Goal: Communication & Community: Answer question/provide support

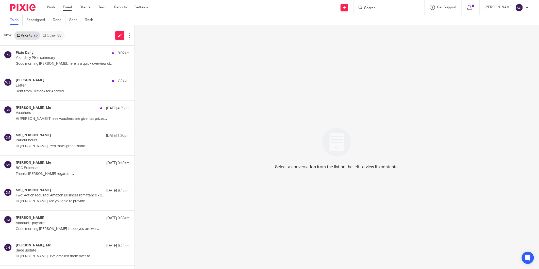
drag, startPoint x: 372, startPoint y: 6, endPoint x: 376, endPoint y: 6, distance: 4.3
click at [373, 6] on input "Search" at bounding box center [387, 8] width 46 height 5
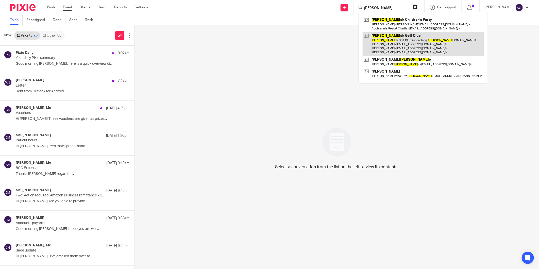
type input "brodi"
click at [397, 44] on link at bounding box center [423, 44] width 121 height 24
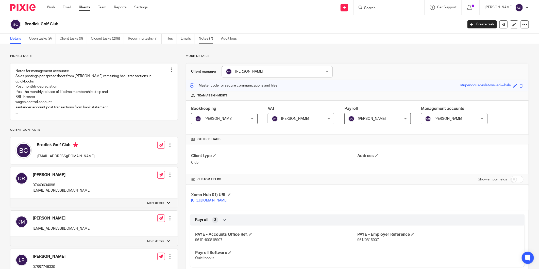
click at [204, 37] on link "Notes (7)" at bounding box center [208, 39] width 19 height 10
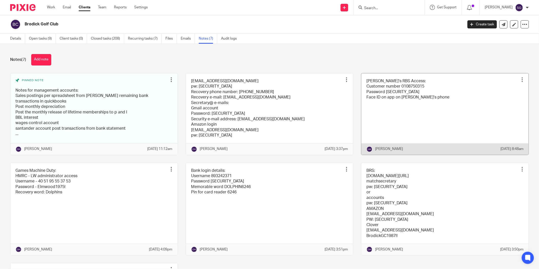
click at [406, 97] on link at bounding box center [444, 113] width 167 height 81
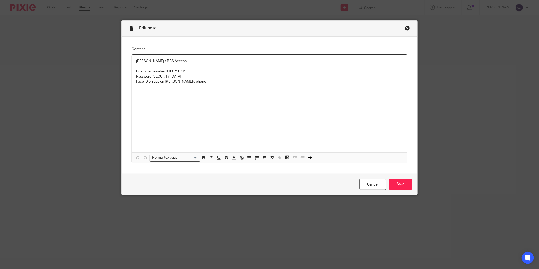
click at [176, 72] on p "Customer number 0108750315" at bounding box center [269, 71] width 267 height 5
copy p "0108750315"
drag, startPoint x: 405, startPoint y: 29, endPoint x: 404, endPoint y: 31, distance: 2.7
click at [405, 29] on div "Close this dialog window" at bounding box center [407, 28] width 5 height 5
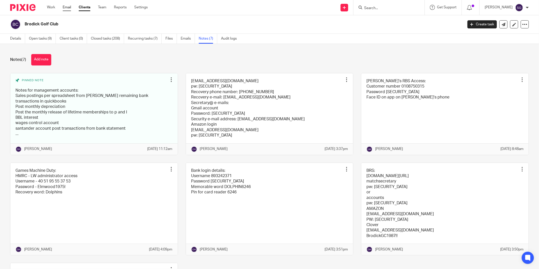
click at [63, 6] on link "Email" at bounding box center [67, 7] width 8 height 5
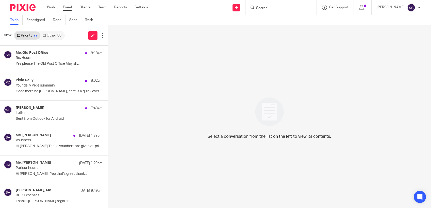
click at [53, 36] on link "Other 33" at bounding box center [52, 35] width 24 height 8
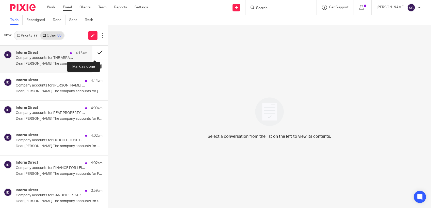
click at [92, 49] on button at bounding box center [99, 52] width 15 height 13
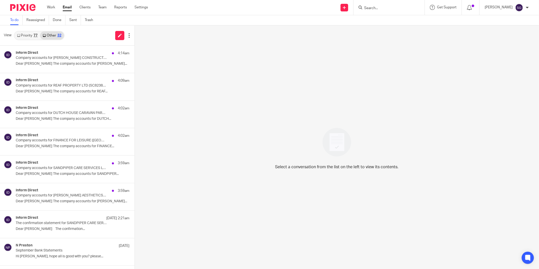
click at [372, 7] on input "Search" at bounding box center [387, 8] width 46 height 5
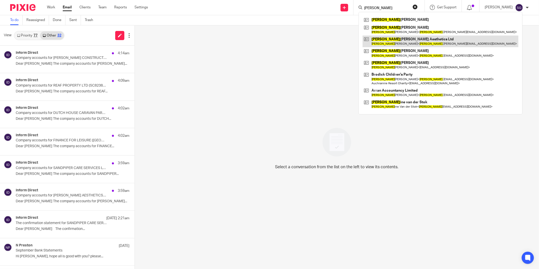
type input "lorna"
click at [385, 39] on link at bounding box center [441, 42] width 156 height 12
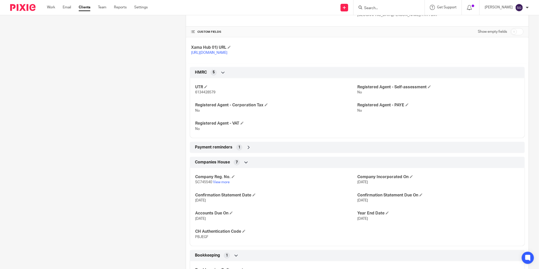
scroll to position [197, 0]
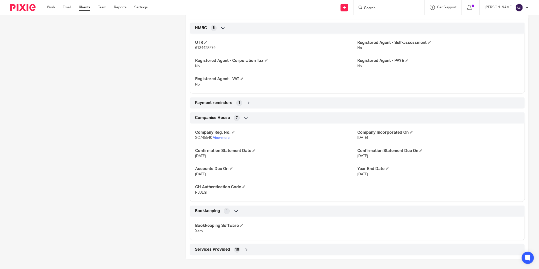
click at [205, 137] on span "SC745540" at bounding box center [203, 138] width 17 height 4
copy p "SC745540"
click at [199, 192] on span "PBJEGF" at bounding box center [201, 193] width 13 height 4
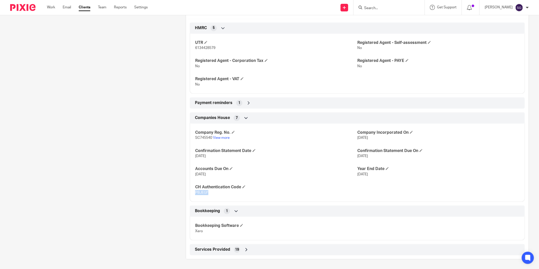
copy span "PBJEGF"
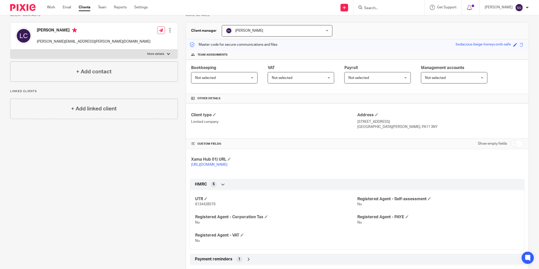
scroll to position [0, 0]
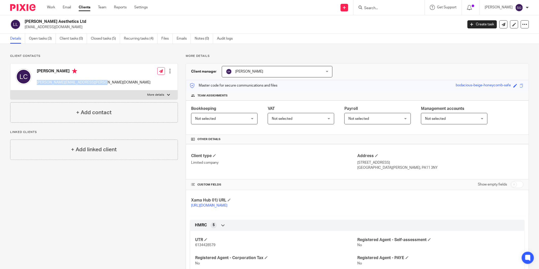
drag, startPoint x: 93, startPoint y: 82, endPoint x: 37, endPoint y: 84, distance: 56.6
click at [37, 84] on p "lorna.cox@scottishdentalcare.co.uk" at bounding box center [94, 82] width 114 height 5
copy p "lorna.cox@scottishdentalcare.co.uk"
click at [379, 9] on input "Search" at bounding box center [387, 8] width 46 height 5
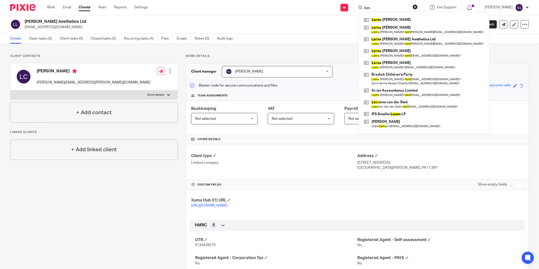
type input "lorn"
drag, startPoint x: 274, startPoint y: 16, endPoint x: 168, endPoint y: 37, distance: 107.2
click at [273, 15] on div "Lorna Cox Aesthetics Ltd lornacoxaesthetics@mailbox.org Create task Update from…" at bounding box center [269, 24] width 539 height 19
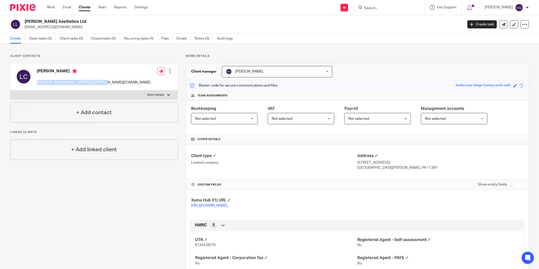
drag, startPoint x: 95, startPoint y: 82, endPoint x: 36, endPoint y: 81, distance: 58.9
click at [36, 81] on div "Lorna Cox lorna.cox@scottishdentalcare.co.uk Edit contact Create client from co…" at bounding box center [93, 76] width 167 height 27
copy p "lorna.cox@scottishdentalcare.co.uk"
click at [160, 72] on icon at bounding box center [161, 71] width 4 height 4
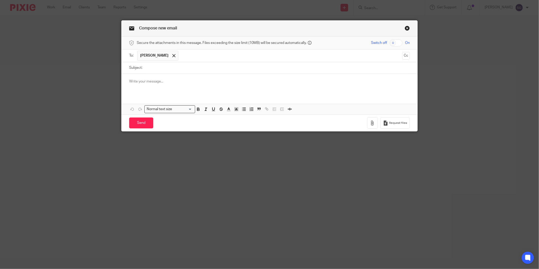
click at [186, 68] on input "Subject:" at bounding box center [277, 67] width 265 height 11
type input "Company Strike off"
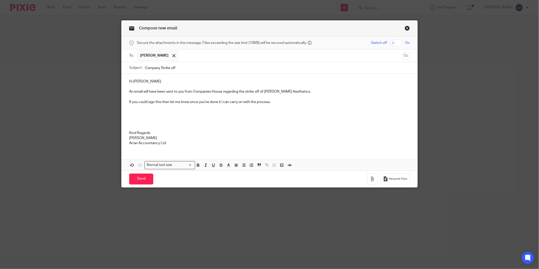
click at [277, 103] on p "If you could sign this then let me know once you've done it I can carry on with…" at bounding box center [269, 101] width 281 height 5
click at [274, 101] on p "If you could sign this then let me know once you've done it I can carry on with…" at bounding box center [269, 101] width 281 height 5
click at [136, 175] on input "Send" at bounding box center [141, 179] width 24 height 11
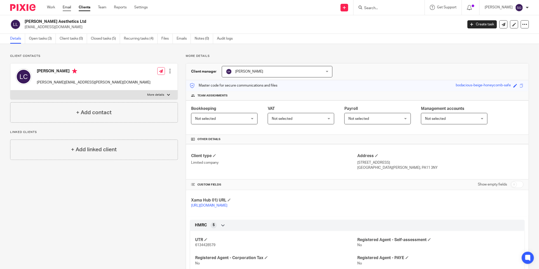
drag, startPoint x: 65, startPoint y: 8, endPoint x: 69, endPoint y: 8, distance: 3.6
click at [65, 8] on link "Email" at bounding box center [67, 7] width 8 height 5
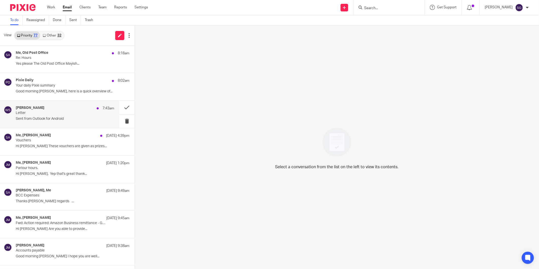
click at [49, 114] on p "Letter" at bounding box center [55, 113] width 79 height 4
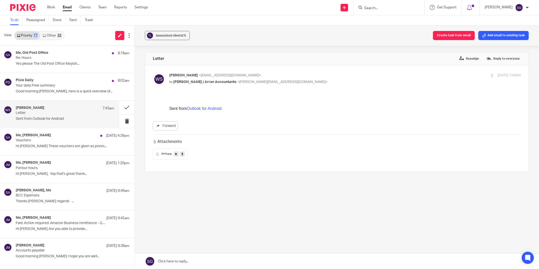
click at [164, 154] on span "2644" at bounding box center [164, 153] width 6 height 3
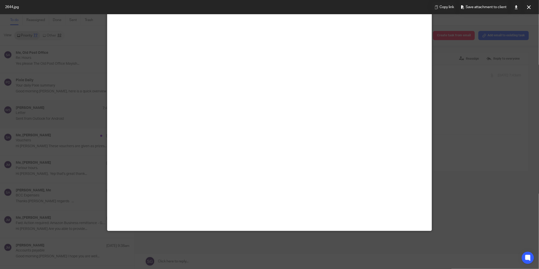
scroll to position [225, 0]
click at [514, 8] on icon at bounding box center [516, 7] width 4 height 4
drag, startPoint x: 528, startPoint y: 7, endPoint x: 519, endPoint y: 7, distance: 9.6
click at [528, 7] on icon at bounding box center [529, 7] width 4 height 4
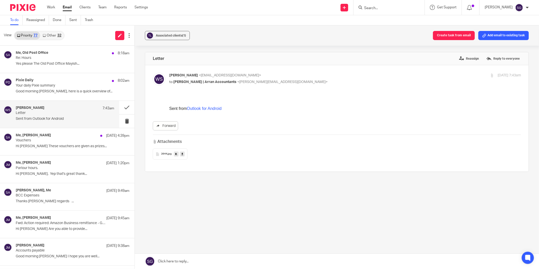
click at [374, 7] on input "Search" at bounding box center [387, 8] width 46 height 5
click at [348, 8] on link at bounding box center [344, 8] width 8 height 8
click at [342, 37] on link "Add client" at bounding box center [346, 38] width 36 height 7
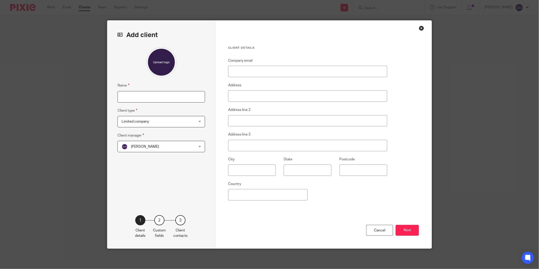
click at [159, 102] on input "Name" at bounding box center [161, 96] width 88 height 11
type input "[PERSON_NAME]"
click at [162, 169] on div "Name [PERSON_NAME] Client type Limited company Limited company Limited company …" at bounding box center [161, 123] width 88 height 153
click at [180, 123] on span "Limited company" at bounding box center [155, 121] width 66 height 11
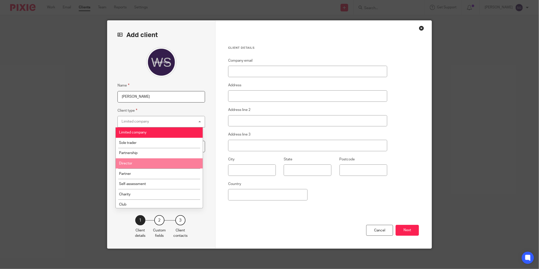
click at [170, 162] on li "Director" at bounding box center [159, 163] width 87 height 10
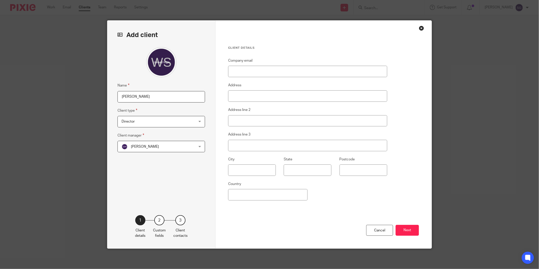
click at [177, 147] on span "[PERSON_NAME]" at bounding box center [155, 146] width 66 height 11
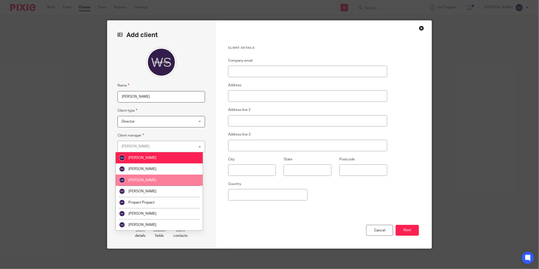
click at [170, 182] on li "[PERSON_NAME]" at bounding box center [159, 180] width 87 height 11
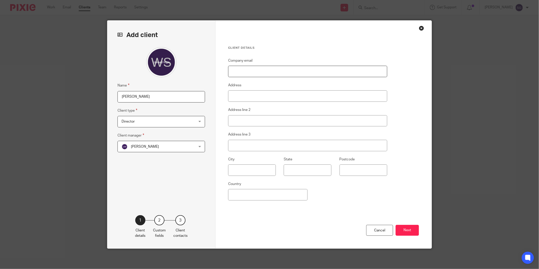
click at [242, 70] on input "Company email" at bounding box center [307, 71] width 159 height 11
click at [405, 229] on button "Next" at bounding box center [407, 230] width 23 height 11
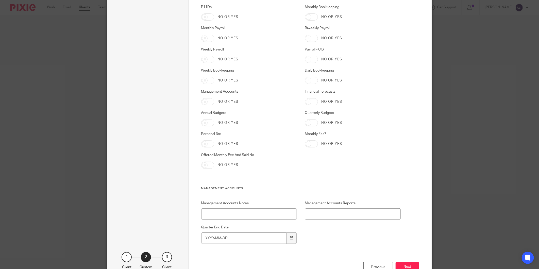
scroll to position [939, 0]
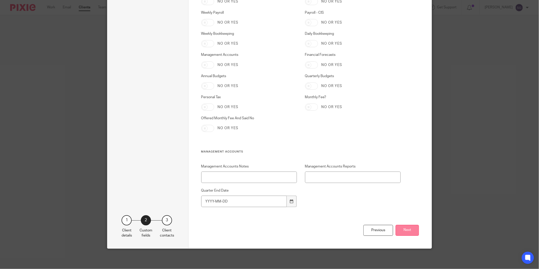
click at [406, 234] on button "Next" at bounding box center [407, 230] width 23 height 11
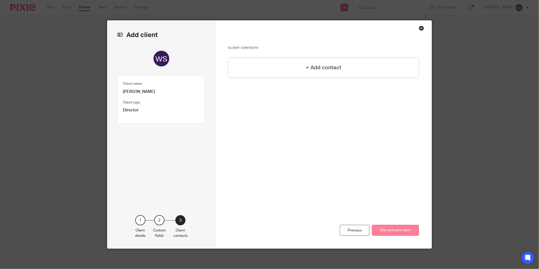
click at [391, 230] on button "Skip and save client" at bounding box center [395, 230] width 47 height 11
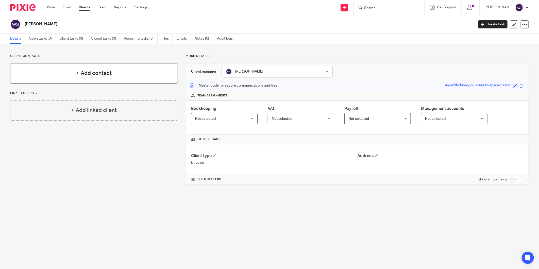
click at [87, 75] on h4 "+ Add contact" at bounding box center [94, 73] width 36 height 8
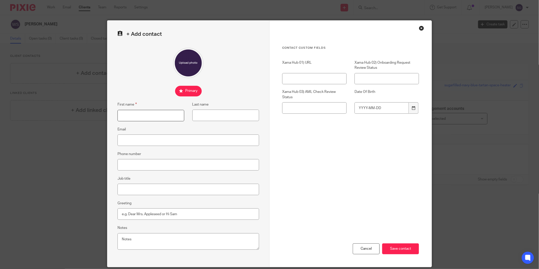
click at [136, 116] on input "First name" at bounding box center [150, 115] width 67 height 11
type input "William"
type input "Sillars"
click at [187, 141] on input "Email" at bounding box center [188, 139] width 142 height 11
paste input "williamsillars@outlook.com"
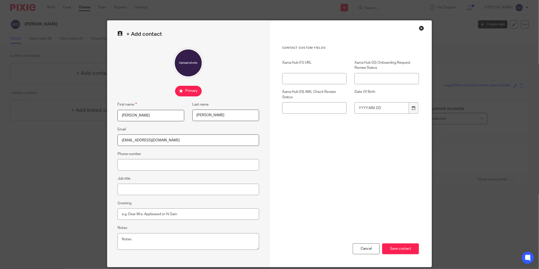
type input "williamsillars@outlook.com"
click at [203, 164] on input "Phone number" at bounding box center [188, 164] width 142 height 11
click at [131, 163] on input "Phone number" at bounding box center [188, 164] width 142 height 11
click at [137, 166] on input "Phone number" at bounding box center [188, 164] width 142 height 11
type input "07758137116"
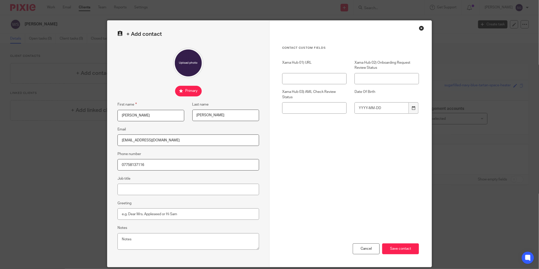
click at [263, 180] on div "+ Add contact First name William Last name Sillars Email williamsillars@outlook…" at bounding box center [188, 144] width 162 height 246
click at [134, 188] on input "Job title" at bounding box center [188, 189] width 142 height 11
type input "Director"
click at [269, 202] on div "Contact Custom fields Xama Hub 01) URL Xama Hub 02) Onboarding Request Review S…" at bounding box center [350, 144] width 162 height 246
click at [399, 249] on input "Save contact" at bounding box center [400, 248] width 37 height 11
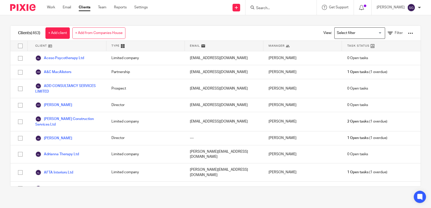
click at [275, 7] on input "Search" at bounding box center [278, 8] width 46 height 5
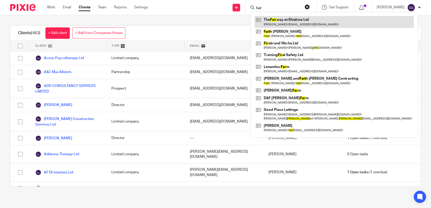
type input "fair"
click at [278, 22] on link at bounding box center [333, 22] width 159 height 12
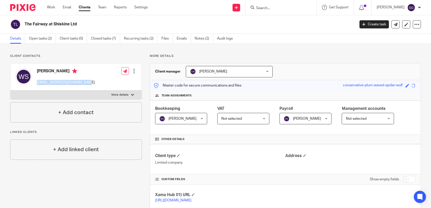
drag, startPoint x: 79, startPoint y: 82, endPoint x: 37, endPoint y: 82, distance: 42.4
click at [37, 82] on p "[EMAIL_ADDRESS][DOMAIN_NAME]" at bounding box center [66, 82] width 58 height 5
copy p "[EMAIL_ADDRESS][DOMAIN_NAME]"
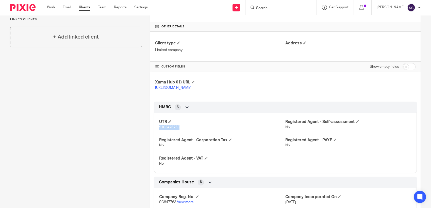
drag, startPoint x: 179, startPoint y: 133, endPoint x: 157, endPoint y: 133, distance: 21.8
click at [157, 133] on div "UTR 9103426253 Registered Agent - Self-assessment No Registered Agent - Corpora…" at bounding box center [285, 141] width 263 height 64
copy span "9103426253"
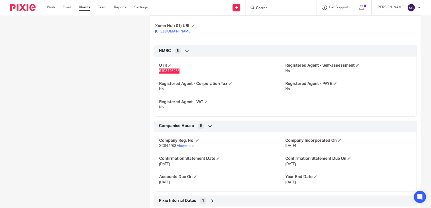
scroll to position [186, 0]
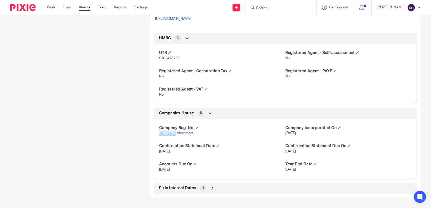
drag, startPoint x: 174, startPoint y: 133, endPoint x: 155, endPoint y: 133, distance: 18.8
click at [155, 133] on div "Company Reg. No. SC847763 View more Company Incorporated On 7 May 2025 Confirma…" at bounding box center [285, 147] width 263 height 64
copy span "SC847763"
click at [91, 133] on div "Client contacts William Sillars williamsillars@outlook.com Edit contact Create …" at bounding box center [72, 35] width 140 height 326
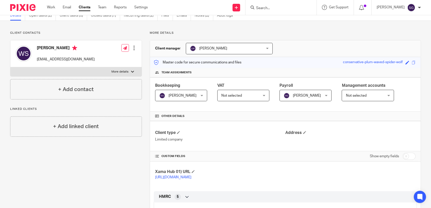
scroll to position [0, 0]
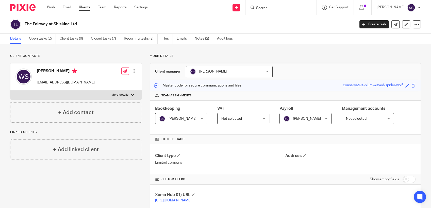
click at [194, 15] on div "The Fairway at Shiskine Ltd Create task Update from Companies House Export data…" at bounding box center [215, 24] width 431 height 19
click at [267, 7] on input "Search" at bounding box center [278, 8] width 46 height 5
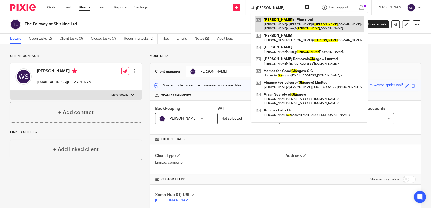
type input "gula"
click at [289, 22] on link at bounding box center [308, 24] width 109 height 16
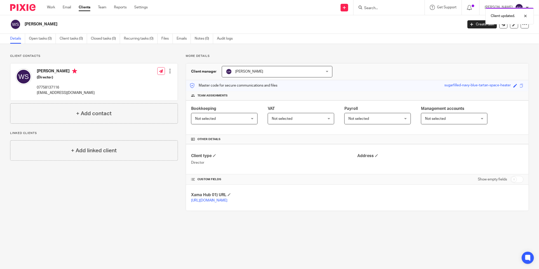
click at [511, 182] on input "checkbox" at bounding box center [516, 179] width 13 height 7
checkbox input "true"
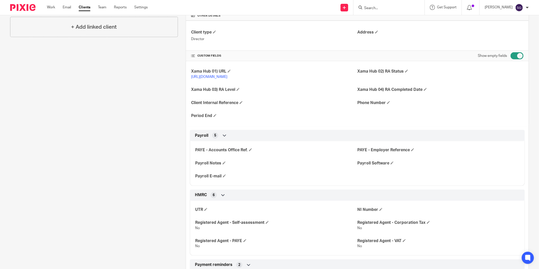
scroll to position [169, 0]
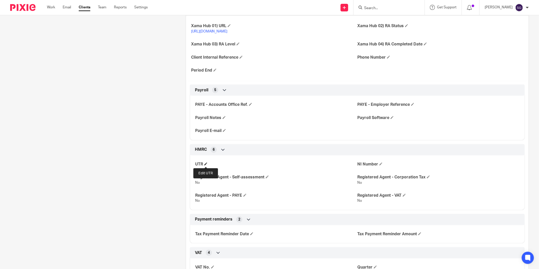
click at [204, 164] on span at bounding box center [205, 163] width 3 height 3
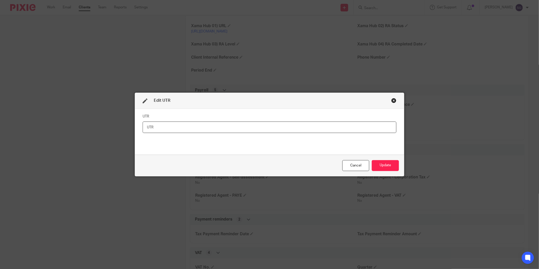
click at [165, 126] on input "text" at bounding box center [270, 127] width 254 height 11
paste input "9103426253"
type input "9103426253"
click at [385, 166] on button "Update" at bounding box center [385, 165] width 27 height 11
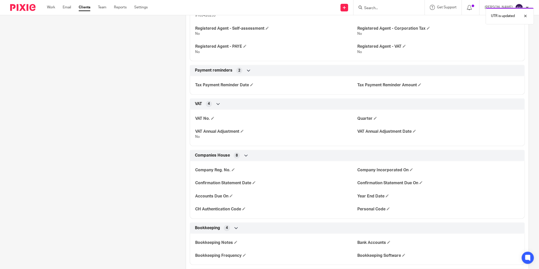
scroll to position [338, 0]
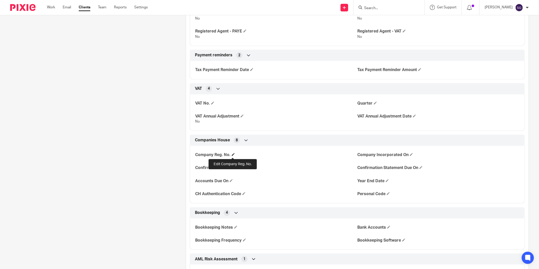
click at [232, 156] on span at bounding box center [233, 154] width 3 height 3
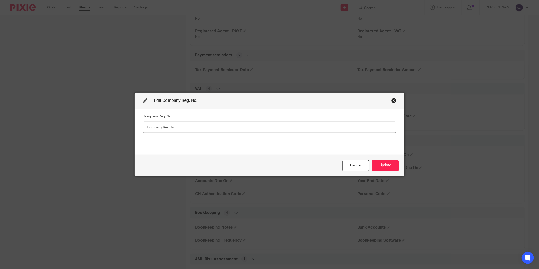
click at [153, 125] on input "text" at bounding box center [270, 127] width 254 height 11
paste input "SC847763"
type input "SC847763"
click at [381, 164] on button "Update" at bounding box center [385, 165] width 27 height 11
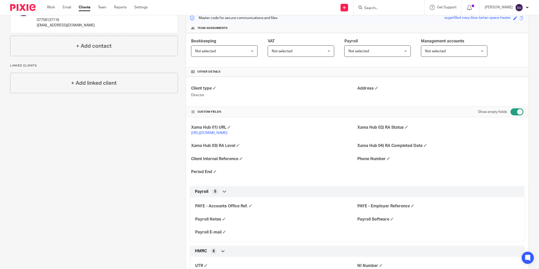
scroll to position [0, 0]
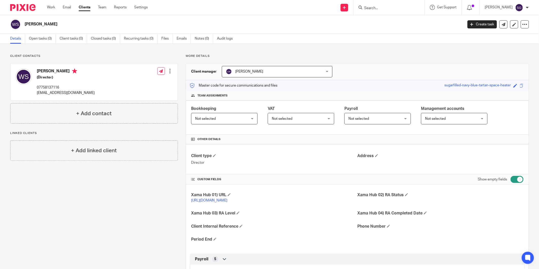
click at [289, 119] on span "Not selected" at bounding box center [282, 119] width 21 height 4
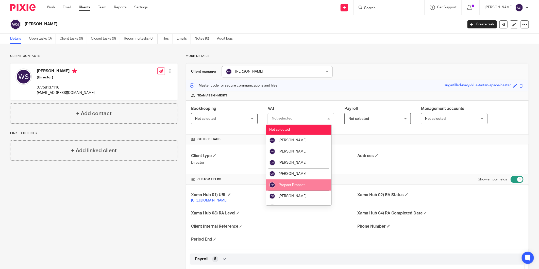
scroll to position [8, 0]
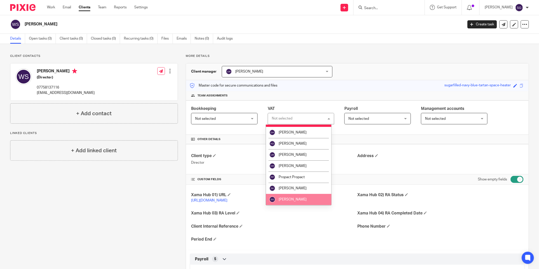
click at [302, 198] on span "[PERSON_NAME]" at bounding box center [293, 200] width 28 height 4
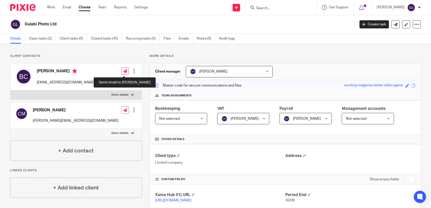
click at [124, 72] on icon at bounding box center [125, 71] width 4 height 4
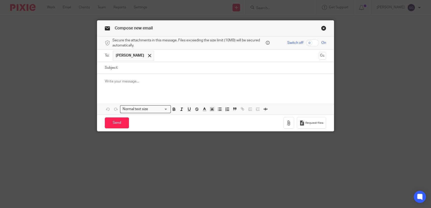
click at [144, 68] on input "Subject:" at bounding box center [224, 67] width 206 height 11
type input "Bank Statements"
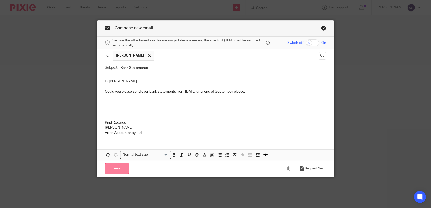
click at [118, 168] on input "Send" at bounding box center [117, 168] width 24 height 11
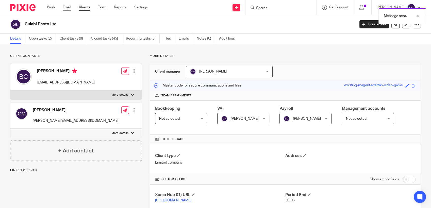
click at [65, 9] on link "Email" at bounding box center [67, 7] width 8 height 5
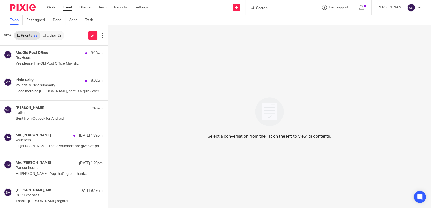
click at [274, 8] on input "Search" at bounding box center [278, 8] width 46 height 5
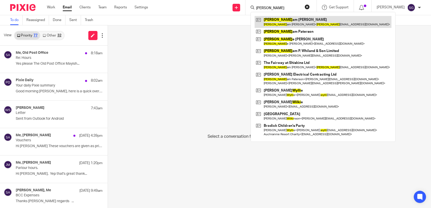
type input "willi"
click at [284, 19] on link at bounding box center [322, 22] width 137 height 12
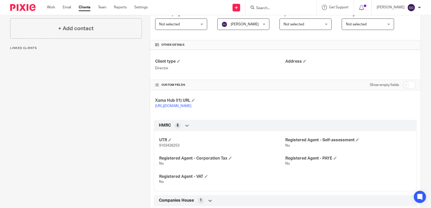
scroll to position [135, 0]
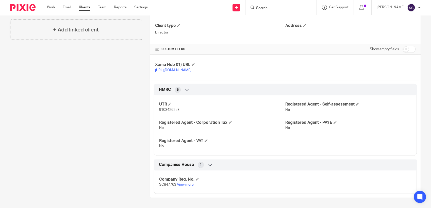
click at [403, 46] on input "checkbox" at bounding box center [408, 49] width 13 height 7
checkbox input "true"
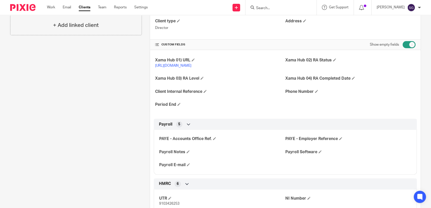
scroll to position [276, 0]
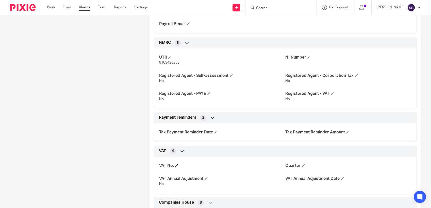
click at [175, 167] on span at bounding box center [176, 165] width 3 height 3
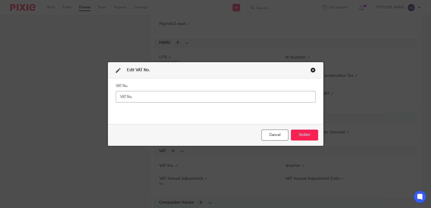
click at [310, 69] on div "Close this dialog window" at bounding box center [312, 69] width 5 height 5
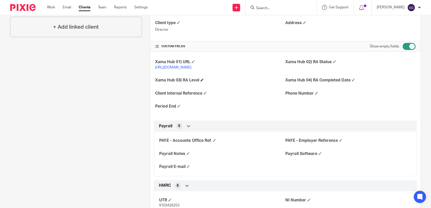
scroll to position [107, 0]
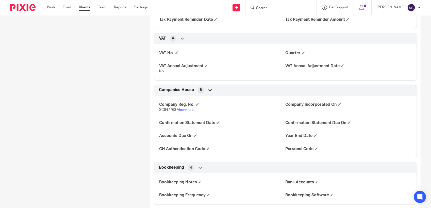
scroll to position [445, 0]
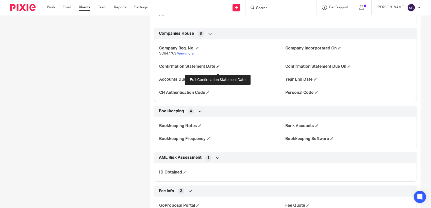
click at [216, 68] on span at bounding box center [217, 66] width 3 height 3
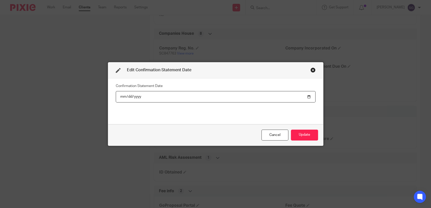
click at [306, 97] on input "date" at bounding box center [216, 96] width 200 height 11
type input "2026-05-06"
click at [202, 125] on div "Cancel Update" at bounding box center [215, 134] width 215 height 21
click at [302, 135] on button "Update" at bounding box center [304, 135] width 27 height 11
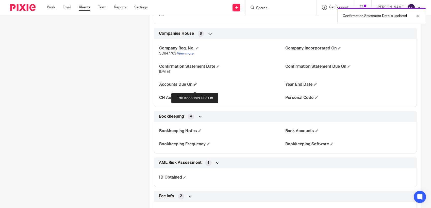
click at [194, 86] on span at bounding box center [195, 84] width 3 height 3
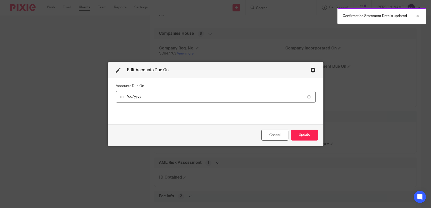
click at [306, 98] on input "date" at bounding box center [216, 96] width 200 height 11
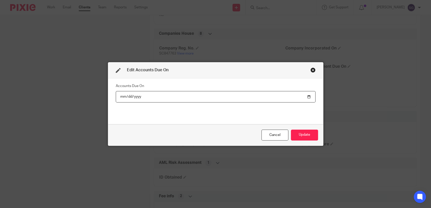
type input "2027-02-07"
click at [300, 134] on button "Update" at bounding box center [304, 135] width 27 height 11
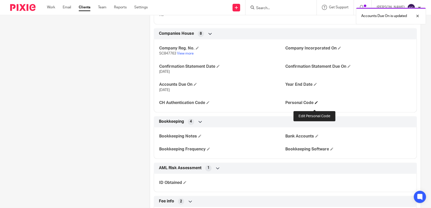
click at [315, 104] on span at bounding box center [316, 102] width 3 height 3
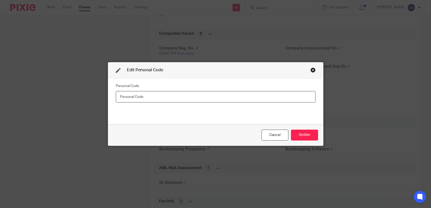
click at [167, 98] on input "text" at bounding box center [216, 96] width 200 height 11
type input "CRL-KN34-2223"
click at [305, 133] on button "Update" at bounding box center [304, 135] width 27 height 11
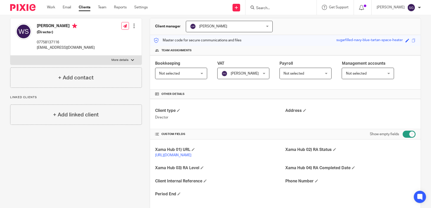
scroll to position [0, 0]
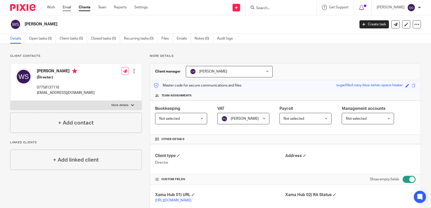
drag, startPoint x: 67, startPoint y: 6, endPoint x: 70, endPoint y: 7, distance: 3.1
click at [67, 6] on link "Email" at bounding box center [67, 7] width 8 height 5
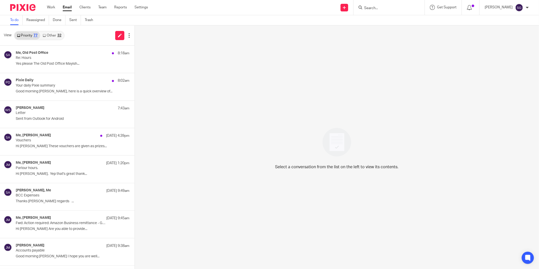
click at [368, 8] on input "Search" at bounding box center [387, 8] width 46 height 5
type input "firwa"
click at [382, 22] on link at bounding box center [406, 22] width 86 height 12
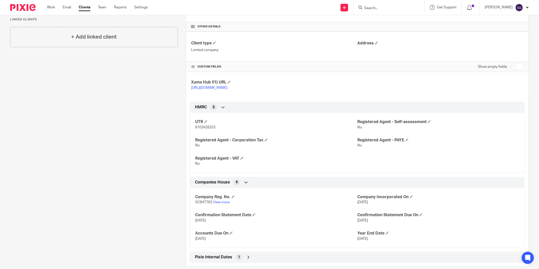
scroll to position [121, 0]
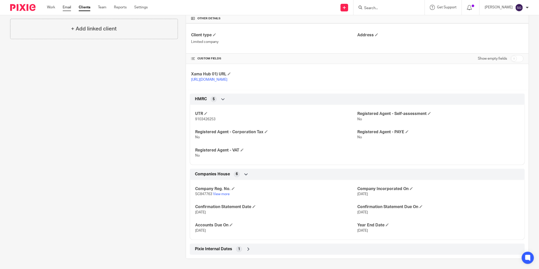
click at [66, 8] on link "Email" at bounding box center [67, 7] width 8 height 5
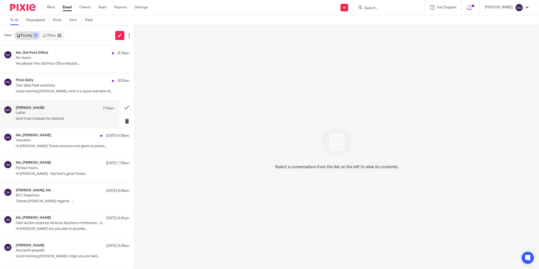
click at [54, 119] on p "Sent from Outlook for Android" at bounding box center [65, 119] width 98 height 4
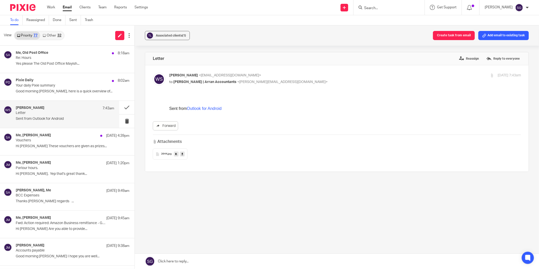
click at [162, 154] on span "2644" at bounding box center [164, 153] width 6 height 3
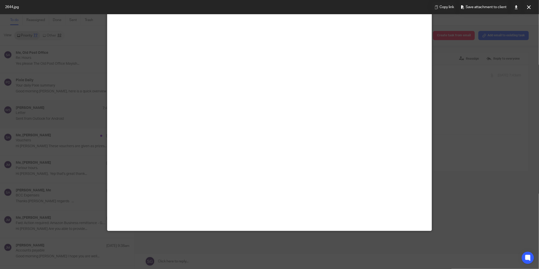
scroll to position [113, 0]
click at [529, 8] on icon at bounding box center [529, 7] width 4 height 4
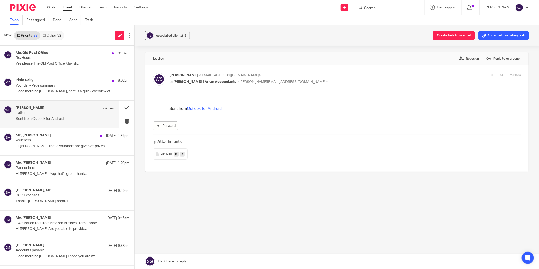
click at [212, 258] on link at bounding box center [337, 261] width 404 height 15
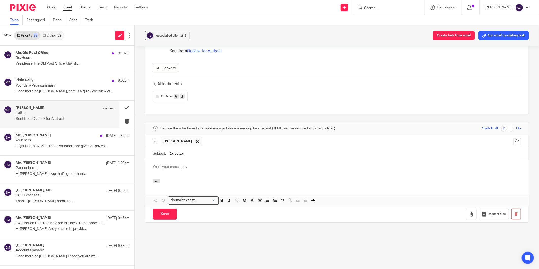
scroll to position [0, 0]
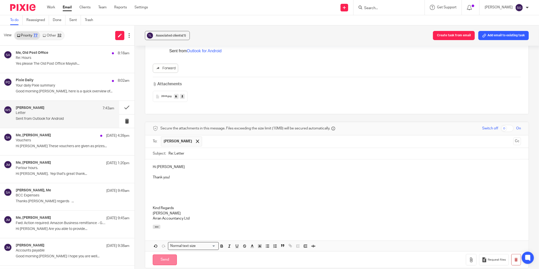
click at [162, 261] on input "Send" at bounding box center [165, 259] width 24 height 11
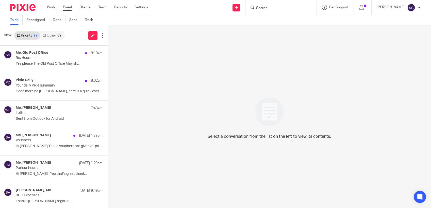
click at [260, 6] on input "Search" at bounding box center [278, 8] width 46 height 5
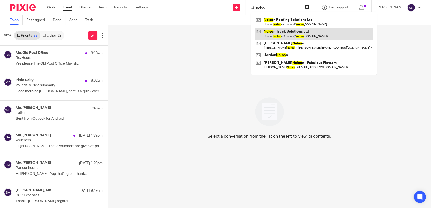
type input "nelso"
click at [269, 35] on link at bounding box center [313, 34] width 118 height 12
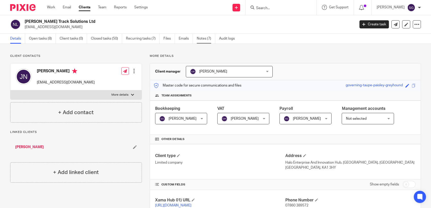
click at [206, 42] on link "Notes (7)" at bounding box center [206, 39] width 19 height 10
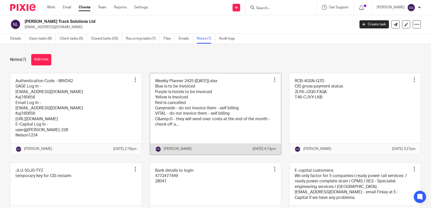
click at [201, 104] on link at bounding box center [215, 113] width 131 height 81
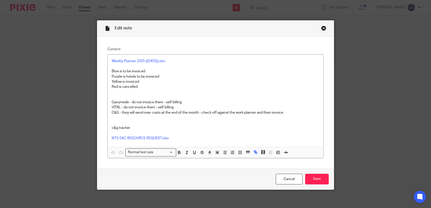
click at [321, 29] on div "Close this dialog window" at bounding box center [323, 28] width 5 height 5
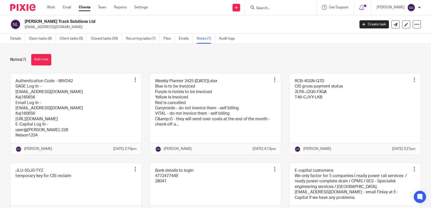
click at [191, 18] on div "[PERSON_NAME] Track Solutions Ltd [EMAIL_ADDRESS][DOMAIN_NAME] Create task Upda…" at bounding box center [215, 24] width 431 height 19
drag, startPoint x: 64, startPoint y: 7, endPoint x: 71, endPoint y: 9, distance: 6.8
click at [64, 7] on link "Email" at bounding box center [67, 7] width 8 height 5
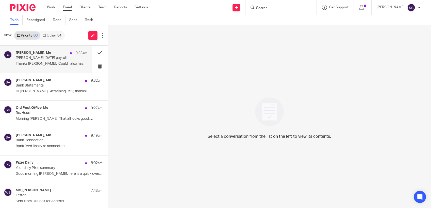
click at [51, 66] on p "Thanks Sarah, Could I also have the..." at bounding box center [52, 64] width 72 height 4
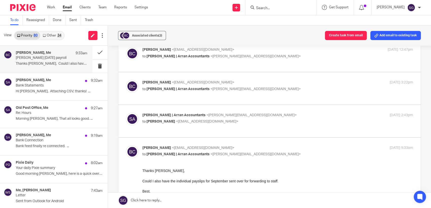
scroll to position [141, 0]
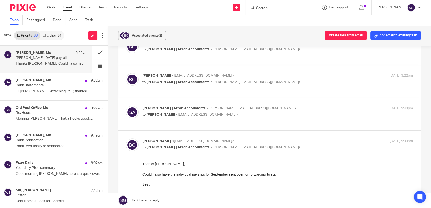
click at [164, 107] on div "Sarah | Arran Accountants <sarah@arranaccountants.co.uk> to Benjamin Cowie <ben…" at bounding box center [277, 112] width 271 height 13
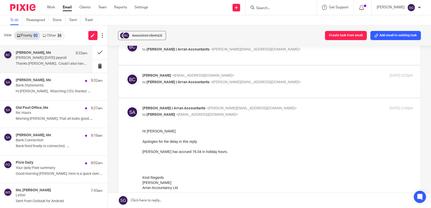
scroll to position [0, 0]
click at [164, 107] on div "Sarah | Arran Accountants <sarah@arranaccountants.co.uk> to Benjamin Cowie <ben…" at bounding box center [277, 112] width 271 height 13
checkbox input "false"
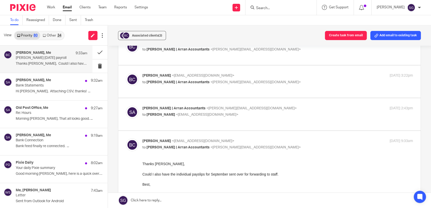
click at [271, 7] on input "Search" at bounding box center [278, 8] width 46 height 5
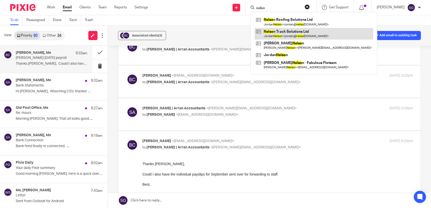
type input "nelso"
click at [279, 30] on link at bounding box center [313, 34] width 118 height 12
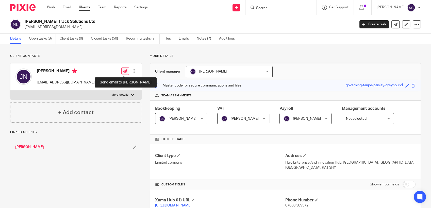
click at [123, 71] on icon at bounding box center [125, 71] width 4 height 4
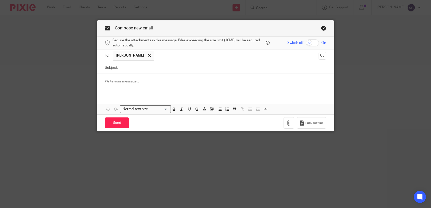
click at [144, 71] on input "Subject:" at bounding box center [224, 67] width 206 height 11
type input "Ganymede"
click at [157, 52] on input "text" at bounding box center [237, 56] width 160 height 10
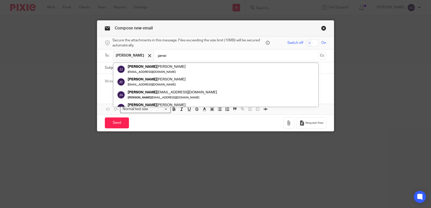
type input "jamei"
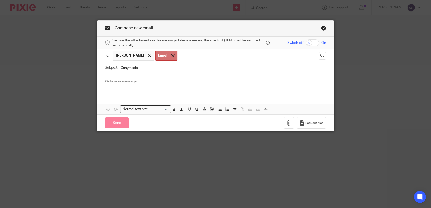
click at [170, 57] on div at bounding box center [173, 56] width 6 height 8
click at [167, 55] on input "text" at bounding box center [237, 56] width 160 height 10
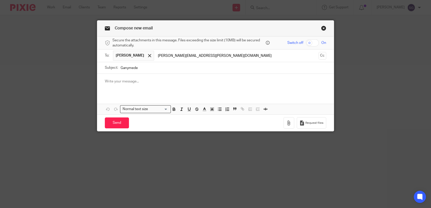
type input "[PERSON_NAME][EMAIL_ADDRESS][PERSON_NAME][DOMAIN_NAME]"
click at [183, 70] on input "Ganymede" at bounding box center [224, 67] width 206 height 11
click at [182, 78] on div at bounding box center [215, 84] width 236 height 20
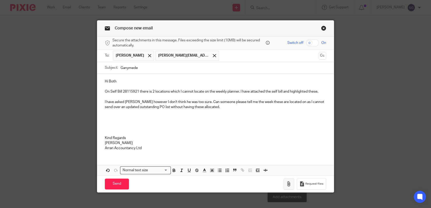
click at [287, 183] on icon "button" at bounding box center [288, 183] width 5 height 5
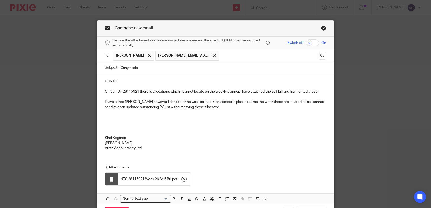
click at [179, 125] on p at bounding box center [215, 127] width 221 height 5
click at [221, 109] on p "I have asked [PERSON_NAME] however I don't think he was too sure. Can someone p…" at bounding box center [215, 104] width 221 height 10
click at [190, 147] on p "Arran Accountancy Ltd" at bounding box center [215, 148] width 221 height 5
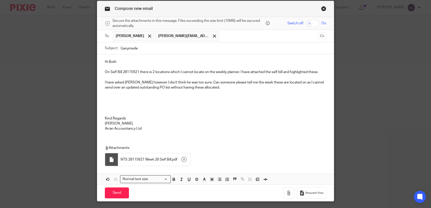
scroll to position [28, 0]
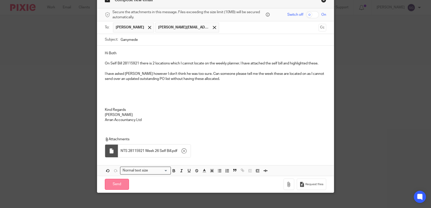
drag, startPoint x: 112, startPoint y: 185, endPoint x: 133, endPoint y: 188, distance: 21.2
click at [112, 185] on input "Send" at bounding box center [117, 184] width 24 height 11
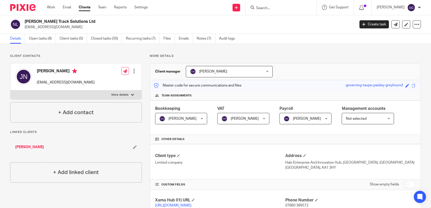
click at [195, 17] on div "Nelson Track Solutions Ltd jordan@nelsontracksolutions.com Create task Update f…" at bounding box center [215, 24] width 431 height 19
click at [176, 16] on div "Nelson Track Solutions Ltd jordan@nelsontracksolutions.com Create task Update f…" at bounding box center [215, 24] width 431 height 19
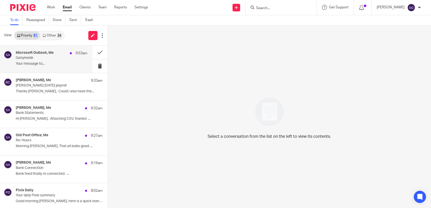
click at [49, 59] on p "Ganymede" at bounding box center [44, 58] width 57 height 4
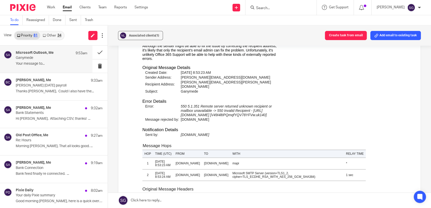
scroll to position [493, 0]
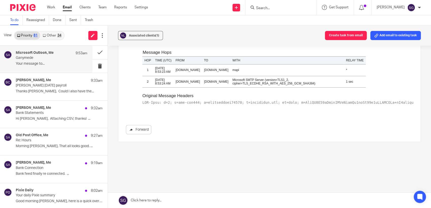
click at [132, 125] on link "Forward" at bounding box center [138, 129] width 25 height 9
click at [190, 12] on div "Send new email Create task Add client Request signature Get Support Contact Sup…" at bounding box center [293, 7] width 275 height 15
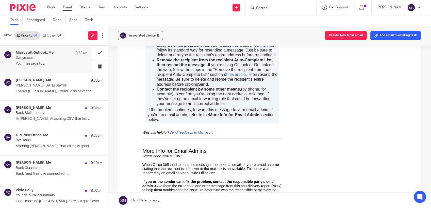
scroll to position [211, 0]
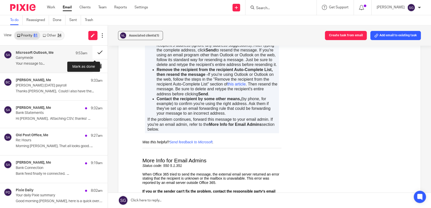
click at [93, 49] on button at bounding box center [99, 52] width 15 height 13
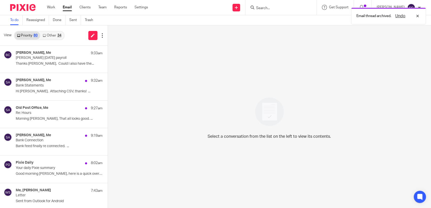
click at [72, 40] on div "View Priority 80 Other 34" at bounding box center [54, 35] width 108 height 20
click at [204, 22] on div "To do Reassigned Done Sent Trash" at bounding box center [215, 20] width 431 height 10
click at [209, 11] on div "Send new email Create task Add client Request signature Get Support Contact Sup…" at bounding box center [293, 7] width 275 height 15
drag, startPoint x: 67, startPoint y: 6, endPoint x: 72, endPoint y: 5, distance: 4.4
click at [67, 6] on link "Email" at bounding box center [67, 7] width 9 height 5
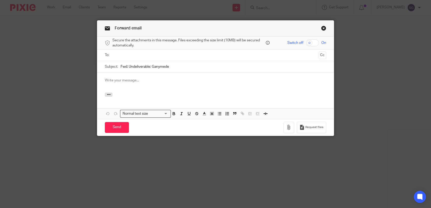
click at [170, 52] on input "text" at bounding box center [215, 55] width 202 height 6
type input "[PERSON_NAME][EMAIL_ADDRESS][PERSON_NAME][DOMAIN_NAME]"
click at [144, 91] on div at bounding box center [215, 83] width 236 height 20
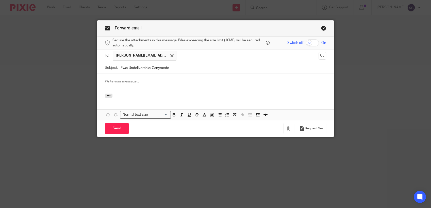
click at [321, 29] on link "Close this dialog window" at bounding box center [323, 29] width 5 height 7
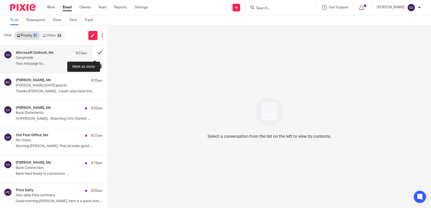
click at [93, 51] on button at bounding box center [99, 52] width 15 height 13
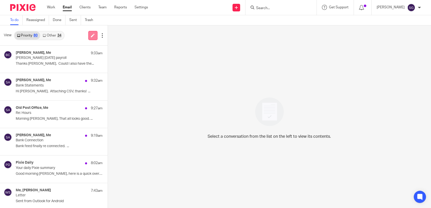
drag, startPoint x: 89, startPoint y: 36, endPoint x: 94, endPoint y: 36, distance: 5.3
click at [89, 36] on link at bounding box center [92, 35] width 9 height 9
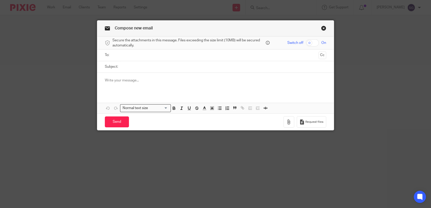
click at [153, 56] on input "text" at bounding box center [215, 55] width 202 height 6
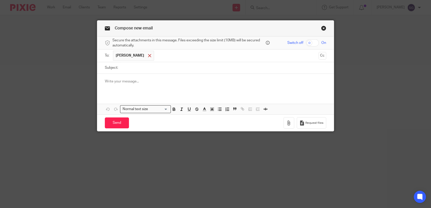
click at [148, 56] on span at bounding box center [149, 55] width 3 height 3
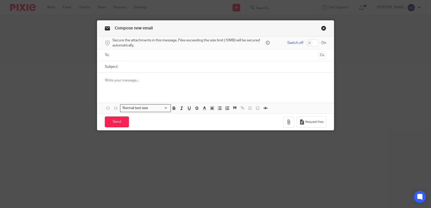
click at [323, 29] on link "Close this dialog window" at bounding box center [323, 29] width 5 height 7
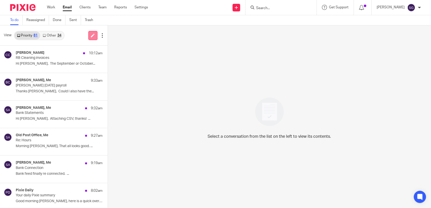
click at [89, 35] on link at bounding box center [92, 35] width 9 height 9
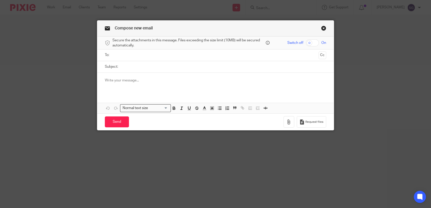
click at [165, 54] on input "text" at bounding box center [215, 55] width 202 height 6
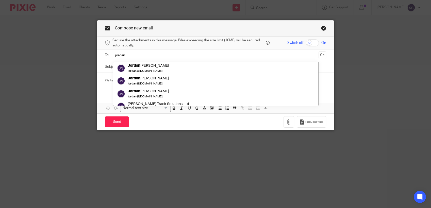
type input "jordan"
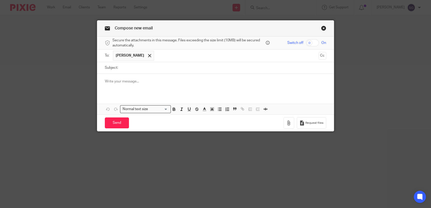
click at [184, 56] on input "text" at bounding box center [237, 56] width 160 height 10
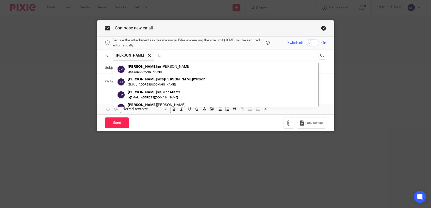
type input "j"
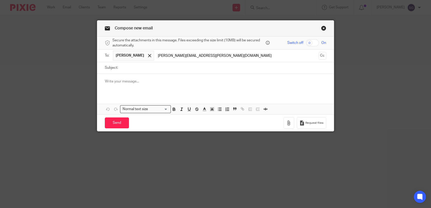
type input "irene.johnston@ganymedesolutions.co.uk"
drag, startPoint x: 208, startPoint y: 56, endPoint x: 201, endPoint y: 56, distance: 6.6
click at [213, 56] on span at bounding box center [214, 55] width 3 height 3
click at [190, 56] on input "text" at bounding box center [237, 56] width 160 height 10
type input "irene.johnston@ganymedesolutions.co.uk"
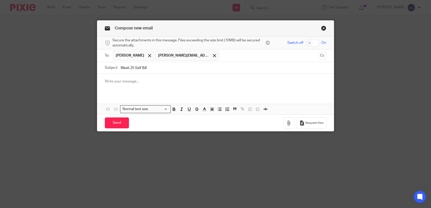
type input "Week 25 Self Bill"
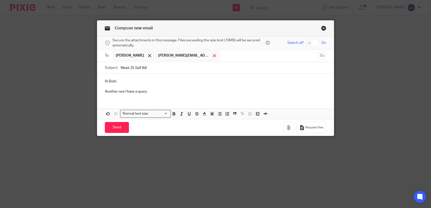
click at [213, 57] on span at bounding box center [214, 55] width 3 height 3
drag, startPoint x: 156, startPoint y: 90, endPoint x: 97, endPoint y: 81, distance: 58.8
click at [97, 81] on div "Hi Both Another one I have a query" at bounding box center [215, 86] width 236 height 24
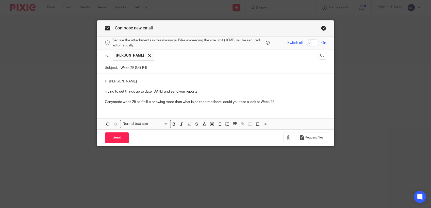
click at [213, 58] on input "text" at bounding box center [237, 56] width 160 height 10
type input "jamie@nelsontracksolutions.com"
click at [203, 69] on input "Week 25 Self Bill" at bounding box center [224, 67] width 206 height 11
click at [206, 92] on p "Trying to get things up to date today and send you reports." at bounding box center [215, 91] width 221 height 5
click at [280, 103] on p "Ganymede week 25 self bill is showing more than what is on the timesheet, could…" at bounding box center [215, 101] width 221 height 5
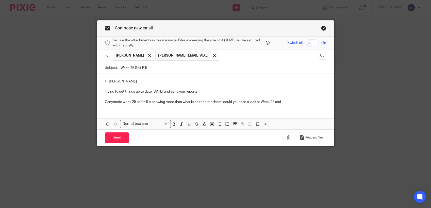
click at [124, 82] on p "Hi Jordan" at bounding box center [215, 81] width 221 height 5
click at [198, 91] on p "Trying to get things up to date today and send you reports." at bounding box center [215, 91] width 221 height 5
click at [285, 102] on p "Ganymede week 25 self bill is showing more than what is on the timesheet, could…" at bounding box center [215, 101] width 221 height 5
click at [283, 101] on p "Ganymede week 25 self bill is showing more than what is on the timesheet, could…" at bounding box center [215, 101] width 221 height 5
click at [145, 103] on p "Ganymede week 25 self bill is showing more than what is on the timesheet, could…" at bounding box center [215, 101] width 221 height 5
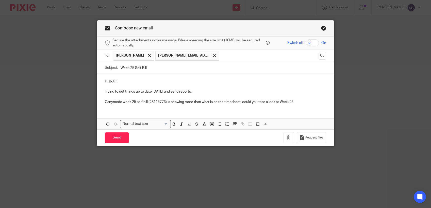
click at [298, 103] on p "Ganymede week 25 self bill (28115773) is showing more than what is on the times…" at bounding box center [215, 101] width 221 height 5
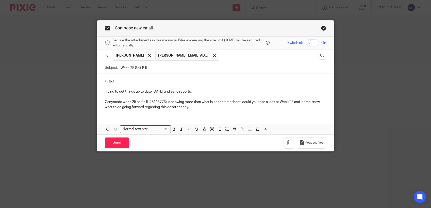
click at [179, 109] on p "Ganymede week 25 self bill (28115773) is showing more than what is on the times…" at bounding box center [215, 104] width 221 height 10
click at [199, 110] on div "Hi Both Trying to get things up to date today and send reports. Ganymede week 2…" at bounding box center [215, 94] width 236 height 40
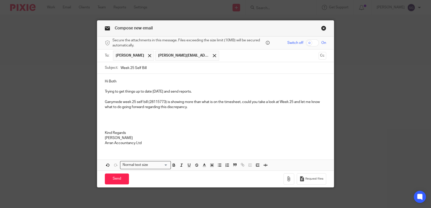
click at [155, 122] on p at bounding box center [215, 122] width 221 height 5
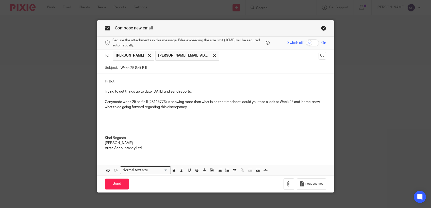
click at [151, 116] on p at bounding box center [215, 117] width 221 height 5
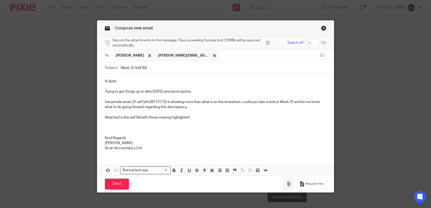
click at [286, 184] on icon "button" at bounding box center [288, 183] width 5 height 5
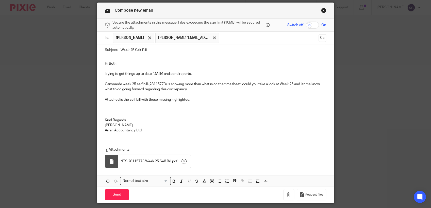
scroll to position [33, 0]
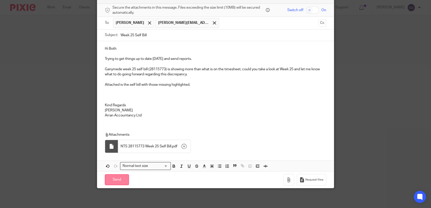
click at [118, 180] on input "Send" at bounding box center [117, 179] width 24 height 11
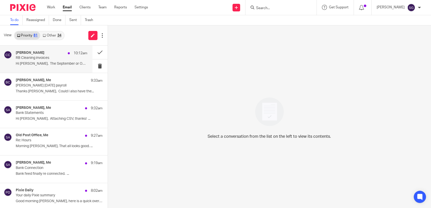
click at [22, 55] on h4 "Carol-Ann Cormack" at bounding box center [30, 53] width 29 height 4
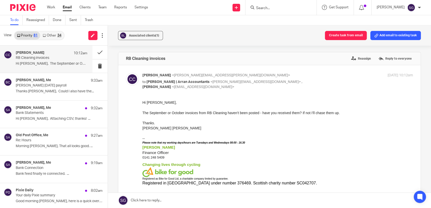
click at [195, 203] on link at bounding box center [269, 200] width 323 height 15
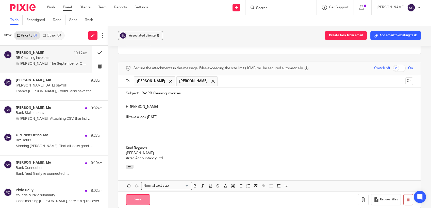
click at [143, 200] on input "Send" at bounding box center [138, 199] width 24 height 11
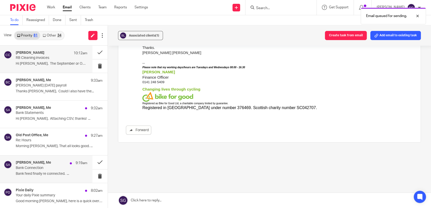
click at [37, 163] on h4 "Frazer Barr, Me" at bounding box center [33, 163] width 35 height 4
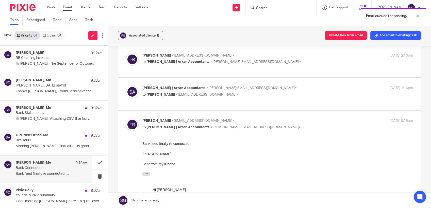
scroll to position [84, 0]
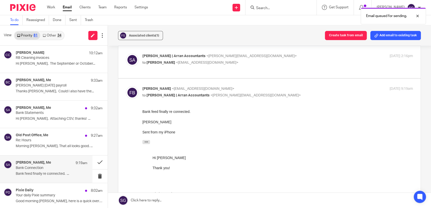
click at [175, 204] on link at bounding box center [269, 200] width 323 height 15
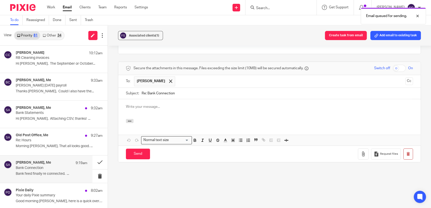
scroll to position [0, 0]
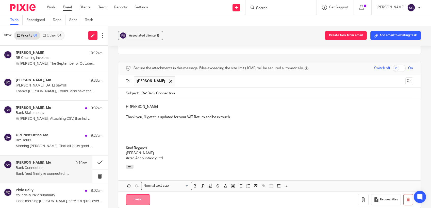
click at [139, 197] on input "Send" at bounding box center [138, 199] width 24 height 11
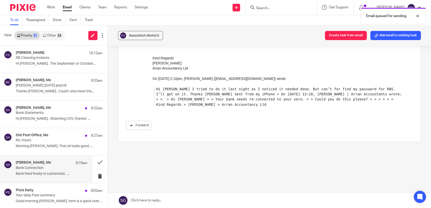
scroll to position [219, 0]
click at [267, 8] on input "Search" at bounding box center [278, 8] width 46 height 5
type input "C"
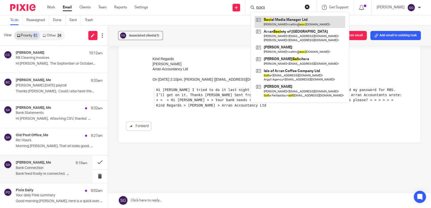
type input "SOCI"
click at [275, 20] on link at bounding box center [299, 22] width 91 height 12
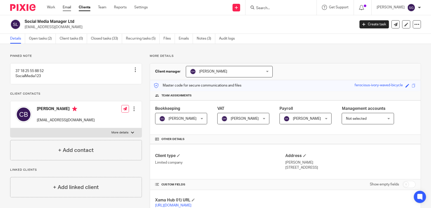
click at [65, 9] on link "Email" at bounding box center [67, 7] width 8 height 5
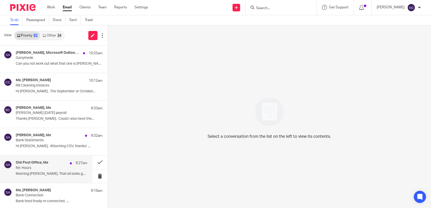
click at [49, 170] on div "Old Post Office, Me 9:27am Re: Hours Morning Sarah, That all looks good. ..." at bounding box center [52, 169] width 72 height 17
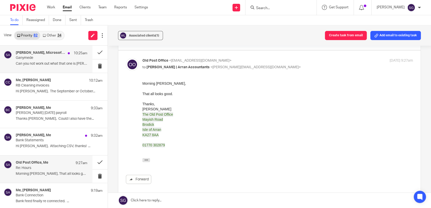
drag, startPoint x: 31, startPoint y: 60, endPoint x: 34, endPoint y: 61, distance: 2.6
click at [31, 60] on p "Ganymede" at bounding box center [44, 58] width 57 height 4
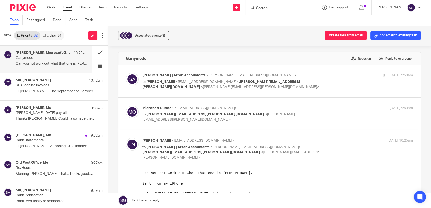
click at [64, 7] on link "Email" at bounding box center [67, 7] width 9 height 5
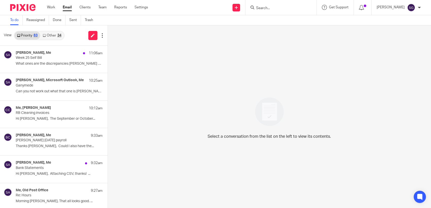
click at [39, 62] on p "What ones are the discrepancies [PERSON_NAME] and [PERSON_NAME]..." at bounding box center [59, 64] width 87 height 4
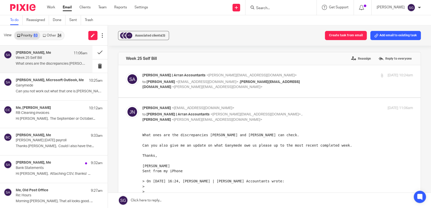
click at [179, 89] on p "to [PERSON_NAME] <[EMAIL_ADDRESS][DOMAIN_NAME]> , [PERSON_NAME][EMAIL_ADDRESS][…" at bounding box center [232, 84] width 180 height 10
checkbox input "true"
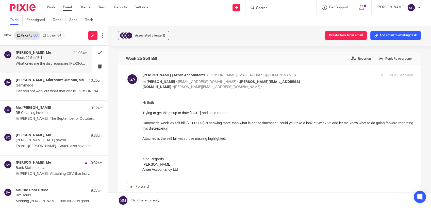
click at [192, 28] on div "+1 Associated clients (3) Create task from email Add email to existing task" at bounding box center [269, 35] width 323 height 20
click at [177, 203] on link at bounding box center [269, 200] width 323 height 15
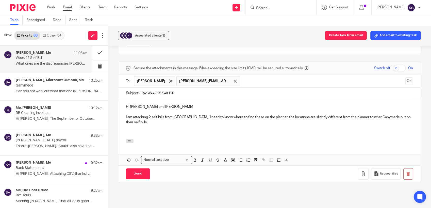
click at [163, 117] on p "I am attaching 2 self bills from [GEOGRAPHIC_DATA], I need to know where to fin…" at bounding box center [269, 120] width 287 height 10
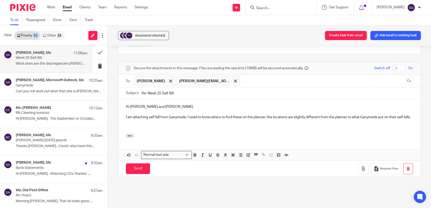
click at [183, 120] on p "I am attaching self bill from Ganymede, I need to know where to find these on t…" at bounding box center [269, 117] width 287 height 5
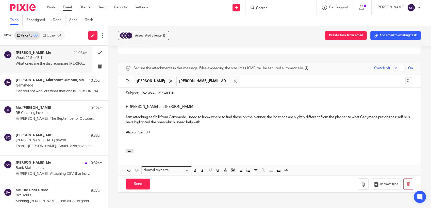
click at [147, 121] on p "I am attaching self bill from Ganymede, I need to know where to find these on t…" at bounding box center [269, 120] width 287 height 10
click at [214, 125] on p at bounding box center [269, 127] width 287 height 5
click at [214, 123] on p "I am attaching self bill from Ganymede, I need to know where to find these on t…" at bounding box center [269, 120] width 287 height 10
click at [169, 131] on p "Also on Self Bill" at bounding box center [269, 132] width 287 height 5
click at [158, 116] on p "I am attaching self bill from Ganymede, I need to know where to find these on t…" at bounding box center [269, 120] width 287 height 10
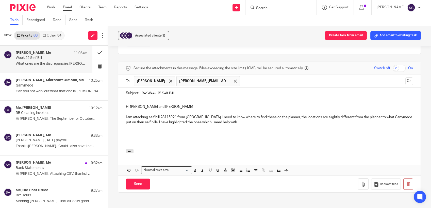
click at [240, 123] on p "I am attaching self bill 28115921 from [GEOGRAPHIC_DATA], I need to know where …" at bounding box center [269, 120] width 287 height 10
click at [283, 117] on p "I am attaching self bill 28115921 from [GEOGRAPHIC_DATA], I need to know where …" at bounding box center [269, 120] width 287 height 10
click at [150, 122] on p "I am attaching self bill 28115921 from Ganymede, I need to know where to find t…" at bounding box center [269, 120] width 287 height 10
click at [169, 124] on p "I am attaching self bill 28115921 from Ganymede, I need to know where to find t…" at bounding box center [269, 120] width 287 height 10
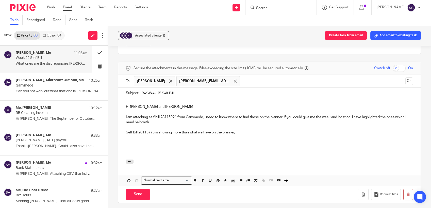
click at [242, 133] on p "Self Bill 28115773 is showing more than what we have on the planner," at bounding box center [269, 132] width 287 height 5
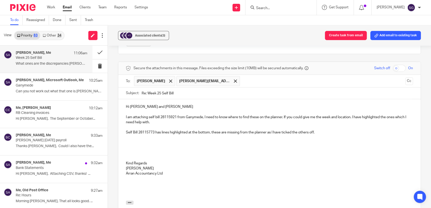
click at [178, 147] on p at bounding box center [269, 147] width 287 height 5
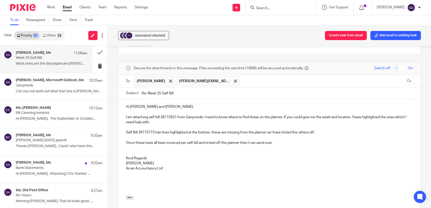
click at [174, 151] on p at bounding box center [269, 152] width 287 height 5
click at [279, 143] on p "Once these have all been invoiced per self bill and ticked off the planner then…" at bounding box center [269, 142] width 287 height 5
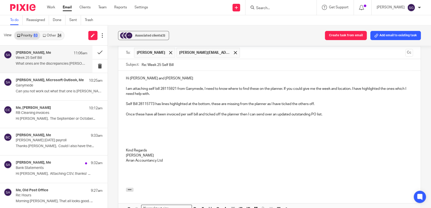
scroll to position [432, 0]
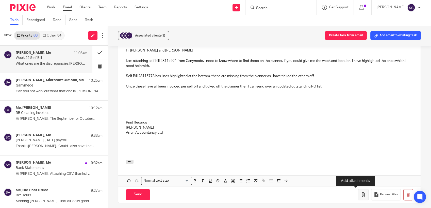
click at [361, 193] on icon "button" at bounding box center [363, 194] width 5 height 5
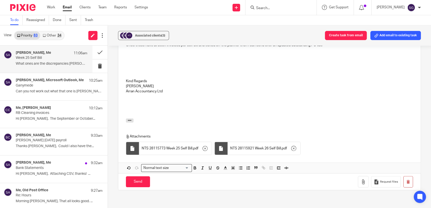
scroll to position [516, 0]
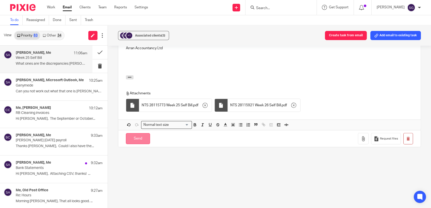
click at [141, 138] on input "Send" at bounding box center [138, 138] width 24 height 11
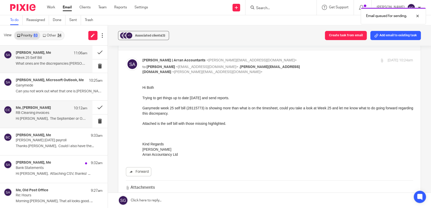
scroll to position [0, 0]
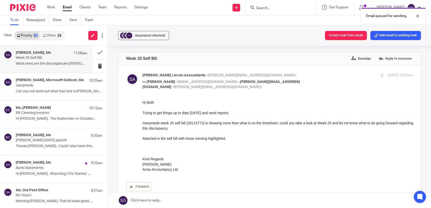
click at [50, 38] on link "Other 34" at bounding box center [52, 35] width 24 height 8
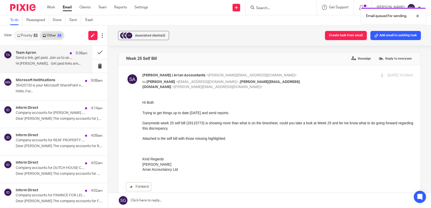
click at [42, 57] on p "Send a link, get paid. Join us to see how." at bounding box center [44, 58] width 57 height 4
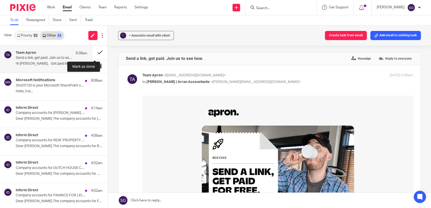
click at [93, 49] on button at bounding box center [99, 52] width 15 height 13
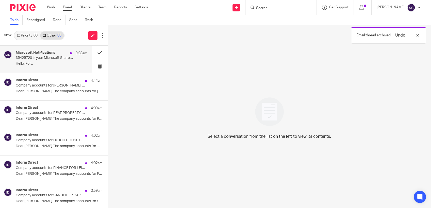
click at [47, 61] on div "Microsoft Notifications 9:08am 35425720 is your Microsoft SharePoint verificati…" at bounding box center [52, 59] width 72 height 17
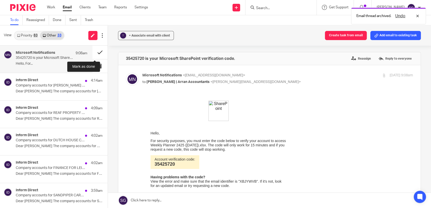
click at [92, 52] on button at bounding box center [99, 52] width 15 height 13
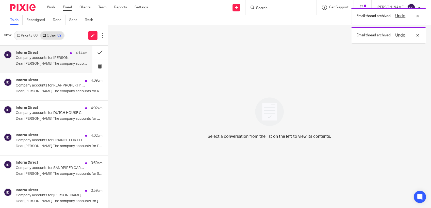
click at [56, 57] on p "Company accounts for [PERSON_NAME] CONSTRUCTION SERVICES LTD (SC710489) can now…" at bounding box center [44, 58] width 57 height 4
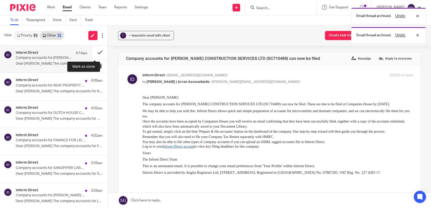
click at [93, 52] on button at bounding box center [99, 52] width 15 height 13
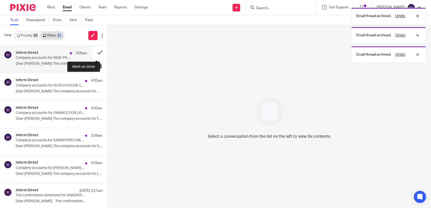
click at [93, 52] on button at bounding box center [99, 52] width 15 height 13
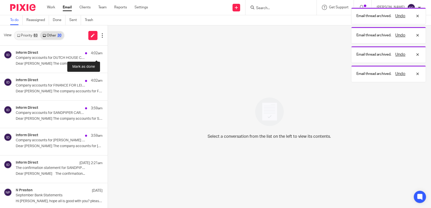
click at [108, 52] on button at bounding box center [110, 52] width 4 height 13
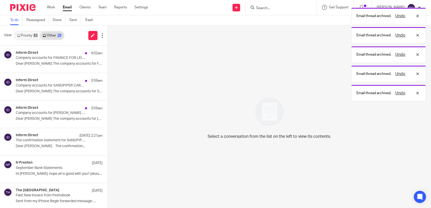
click at [108, 52] on button at bounding box center [110, 52] width 4 height 13
click at [108, 73] on button at bounding box center [110, 79] width 4 height 13
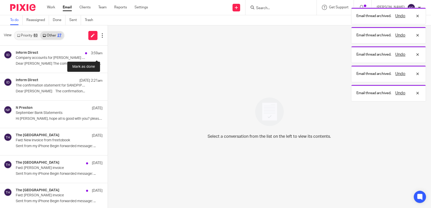
click at [108, 52] on button at bounding box center [110, 52] width 4 height 13
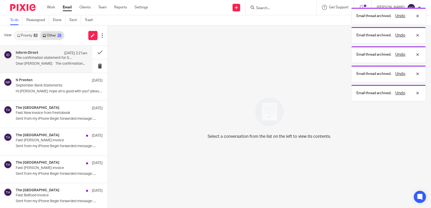
click at [42, 64] on p "Dear [PERSON_NAME] The confirmation..." at bounding box center [52, 64] width 72 height 4
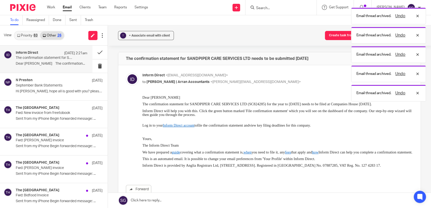
click at [30, 35] on link "Priority 83" at bounding box center [27, 35] width 26 height 8
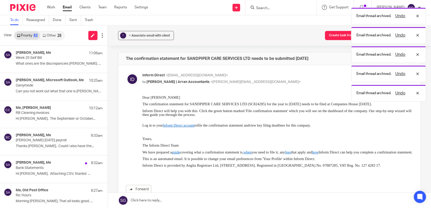
click at [74, 39] on div "View Priority 83 Other 26" at bounding box center [54, 35] width 108 height 20
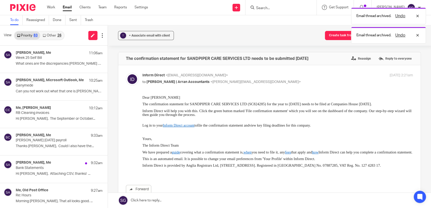
click at [182, 8] on div "Send new email Create task Add client Request signature Get Support Contact Sup…" at bounding box center [293, 7] width 275 height 15
